Goal: Information Seeking & Learning: Learn about a topic

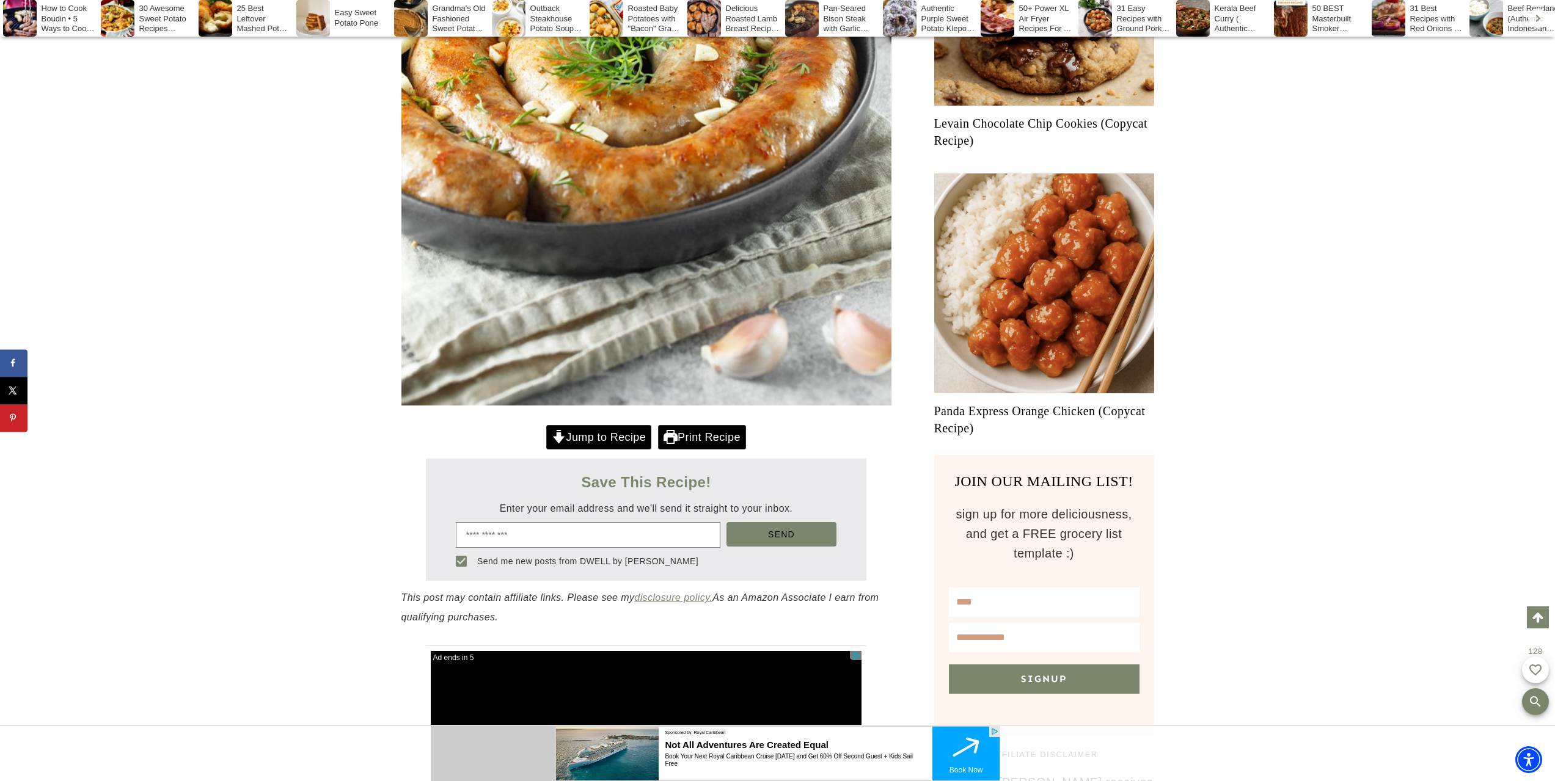
click at [594, 436] on link "Jump to Recipe" at bounding box center [598, 437] width 105 height 25
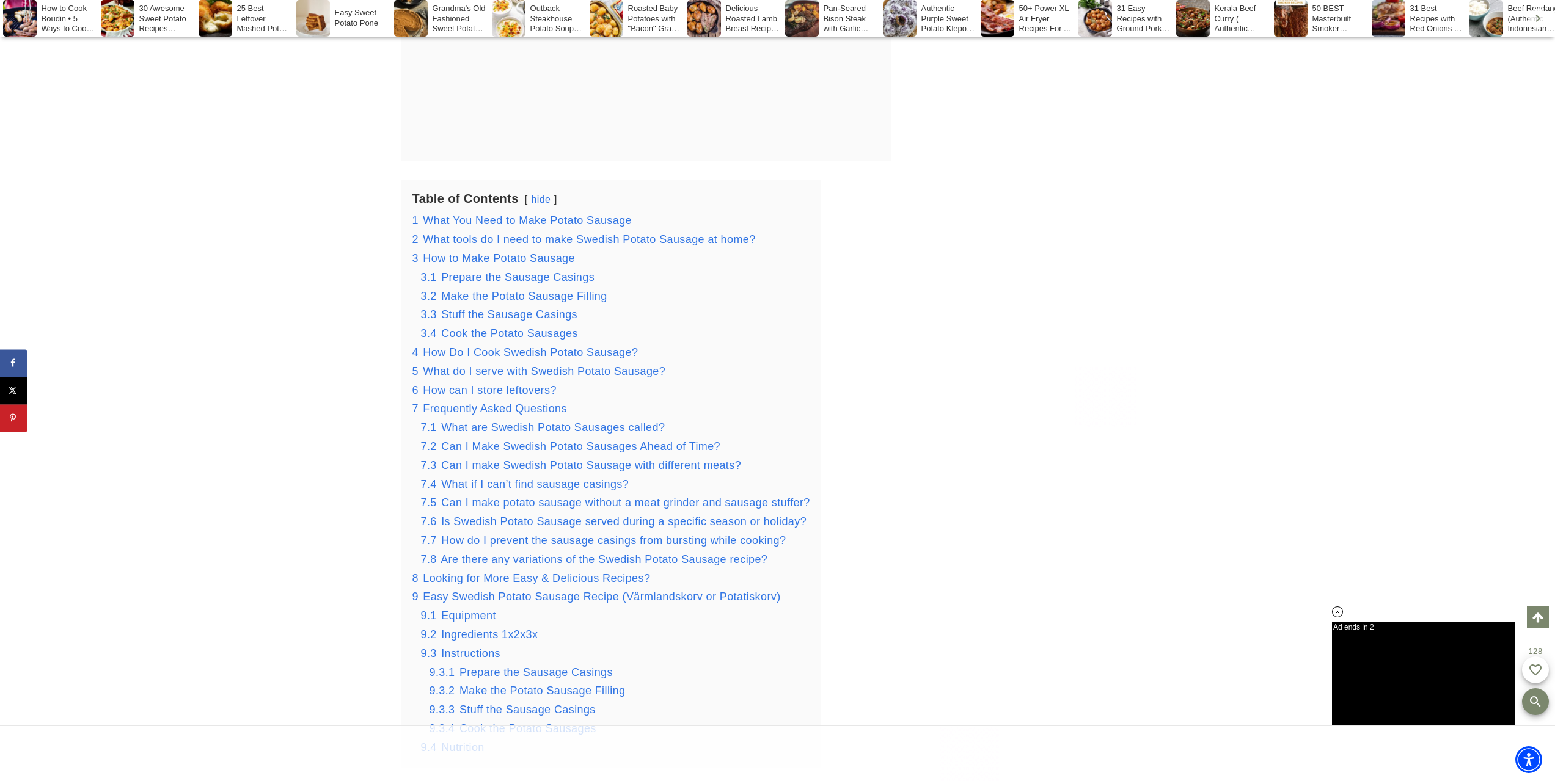
drag, startPoint x: 1561, startPoint y: 35, endPoint x: 178, endPoint y: 200, distance: 1393.5
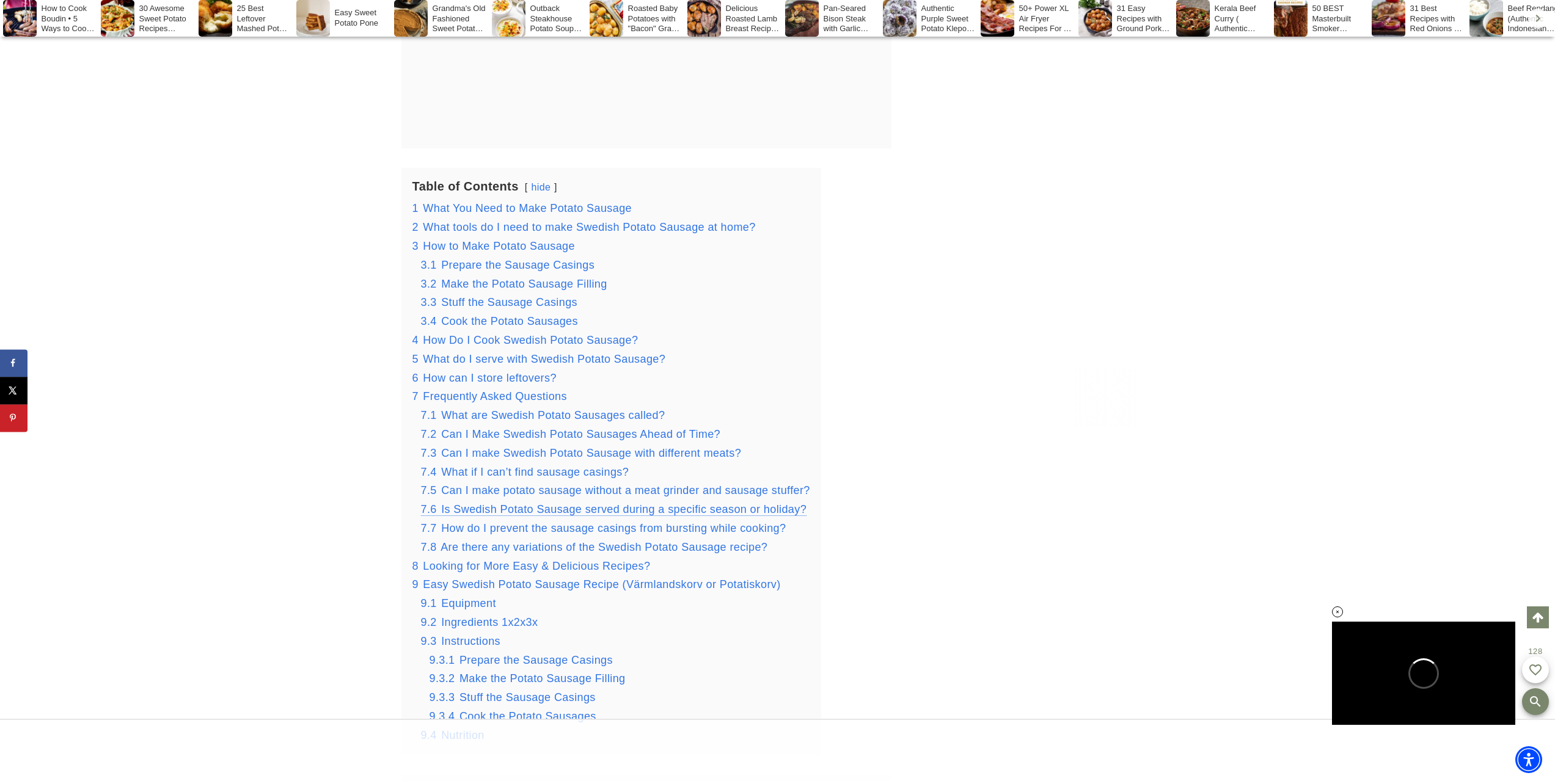
click at [496, 507] on span "Is Swedish Potato Sausage served during a specific season or holiday?" at bounding box center [623, 509] width 365 height 12
